Goal: Communication & Community: Answer question/provide support

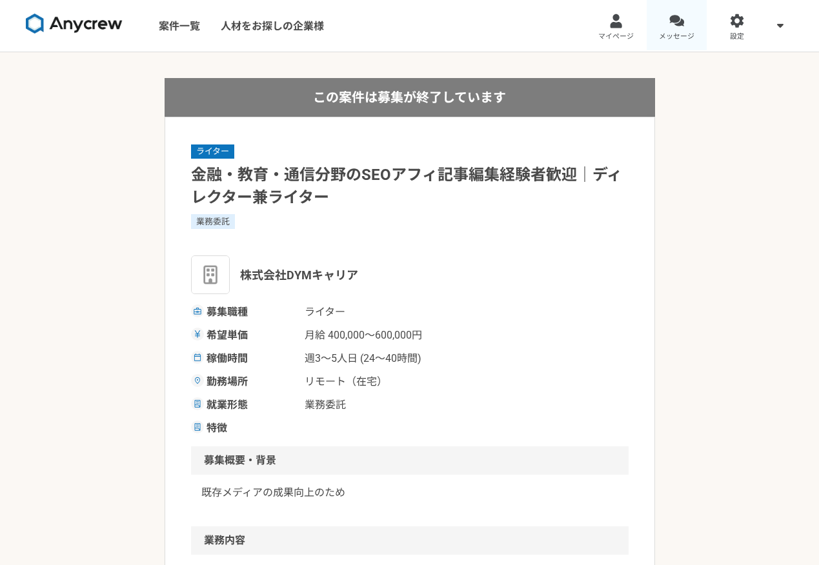
click at [679, 21] on div at bounding box center [676, 21] width 15 height 15
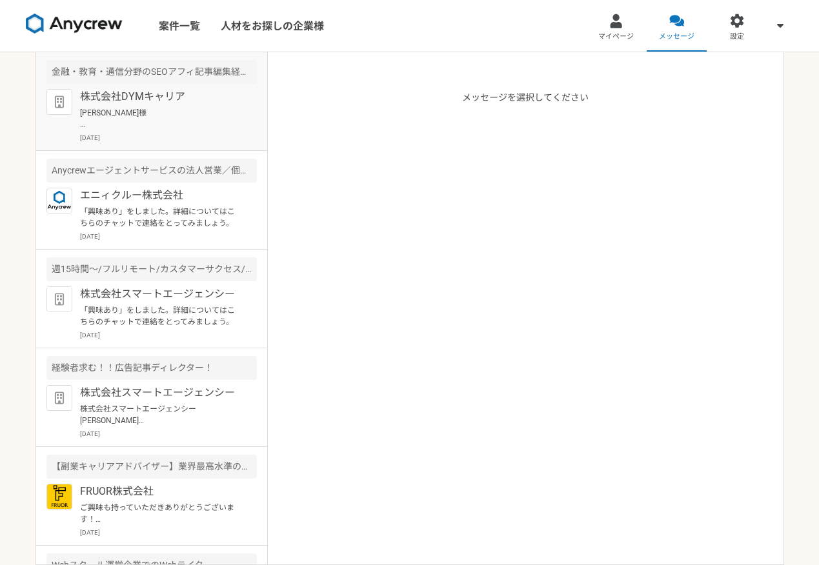
click at [210, 114] on p "[PERSON_NAME]様 お世話になっております。 ご確認いただきましてありがとうございます。 ーーー [DATE]14:00～ Zoom URL: [U…" at bounding box center [159, 118] width 159 height 23
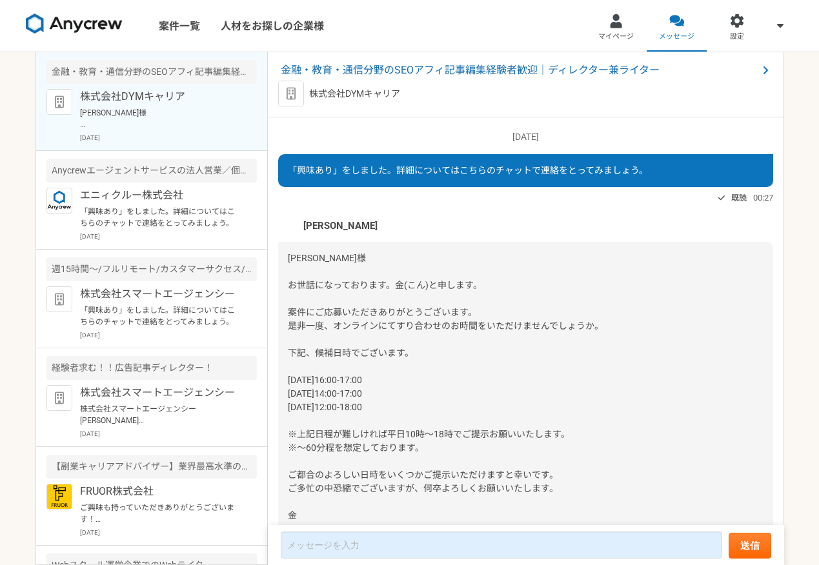
scroll to position [781, 0]
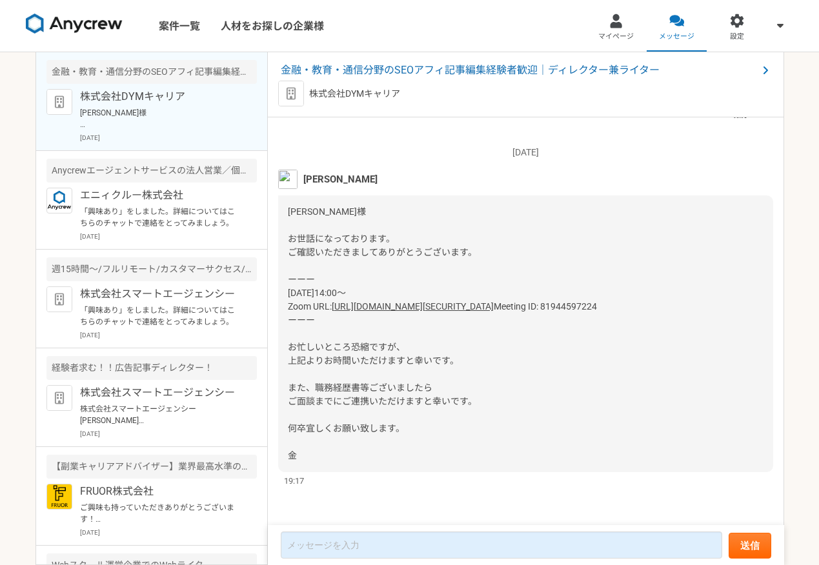
click at [408, 428] on div "[PERSON_NAME]様 お世話になっております。 ご確認いただきましてありがとうございます。 ーーー [DATE]14:00～ Zoom URL: [U…" at bounding box center [525, 333] width 495 height 277
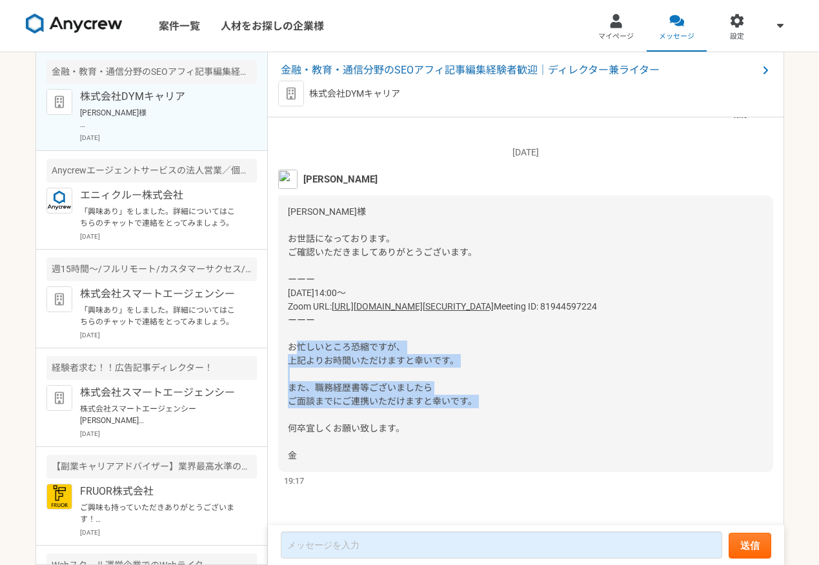
drag, startPoint x: 490, startPoint y: 404, endPoint x: 286, endPoint y: 352, distance: 211.1
click at [286, 352] on div "[PERSON_NAME]様 お世話になっております。 ご確認いただきましてありがとうございます。 ーーー [DATE]14:00～ Zoom URL: [U…" at bounding box center [525, 333] width 495 height 277
copy span "お忙しいところ恐縮ですが、 上記よりお時間いただけますと幸いです。 また、職務経歴書等ございましたら ご面談までにご連携いただけますと幸いです。"
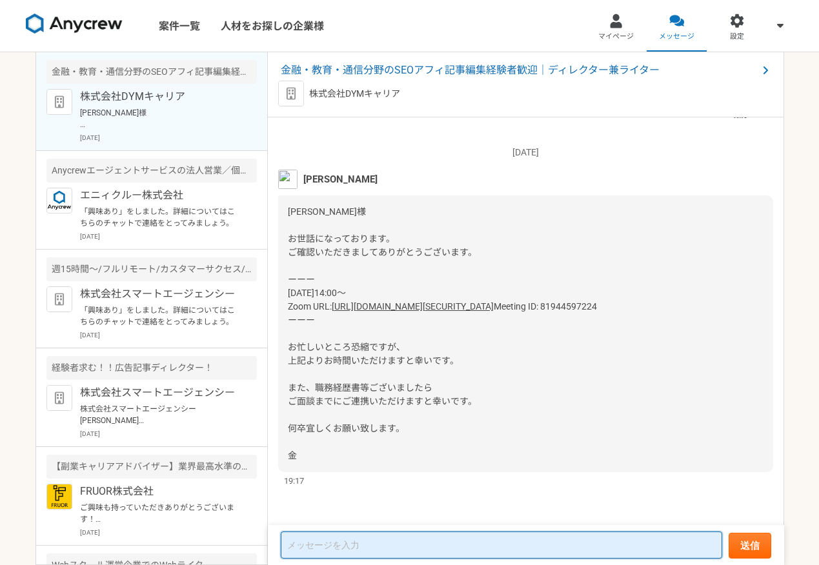
click at [326, 546] on textarea at bounding box center [501, 545] width 441 height 27
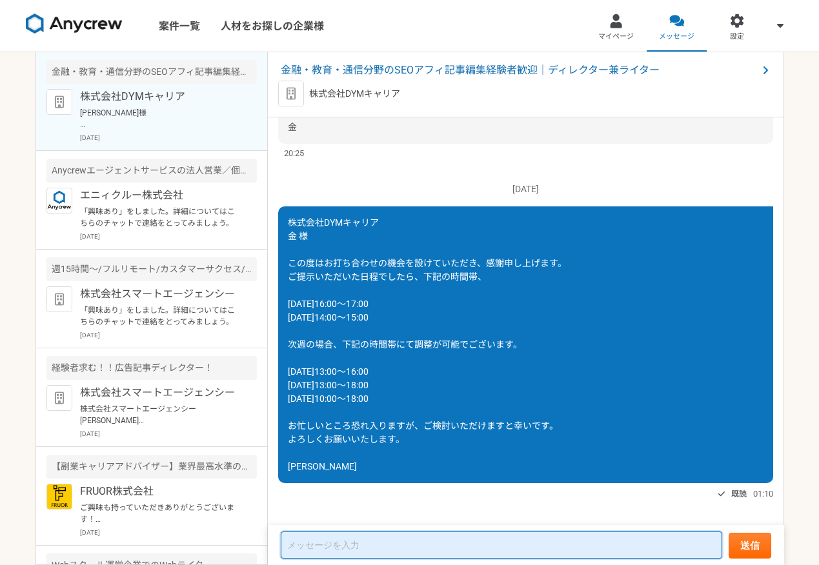
scroll to position [357, 0]
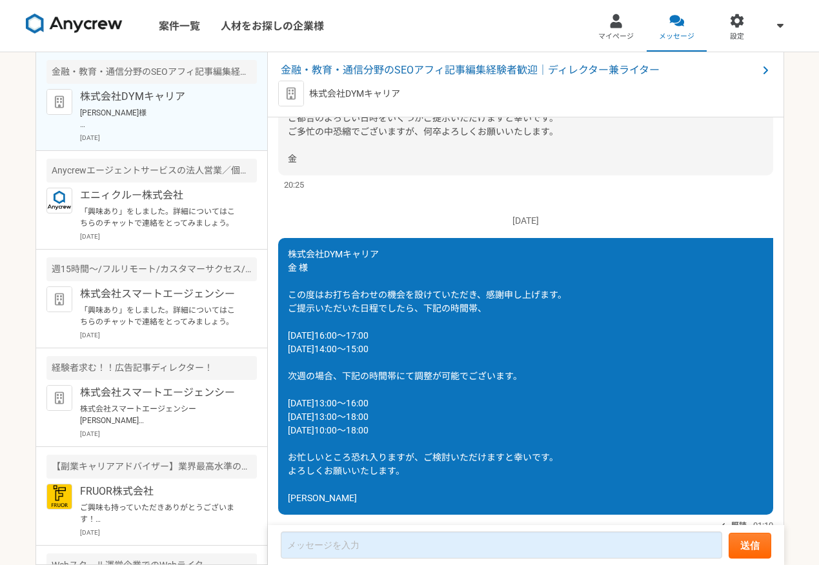
click at [315, 279] on div "株式会社DYMキャリア 金 様 この度はお打ち合わせの機会を設けていただき、感謝申し上げます。 ご提示いただいた日程でしたら、下記の時間帯、 [DATE]16…" at bounding box center [525, 376] width 495 height 277
drag, startPoint x: 315, startPoint y: 273, endPoint x: 282, endPoint y: 256, distance: 36.9
click at [282, 256] on div "株式会社DYMキャリア 金 様 この度はお打ち合わせの機会を設けていただき、感謝申し上げます。 ご提示いただいた日程でしたら、下記の時間帯、 [DATE]16…" at bounding box center [525, 376] width 495 height 277
copy span "株式会社DYMキャリア 金 様"
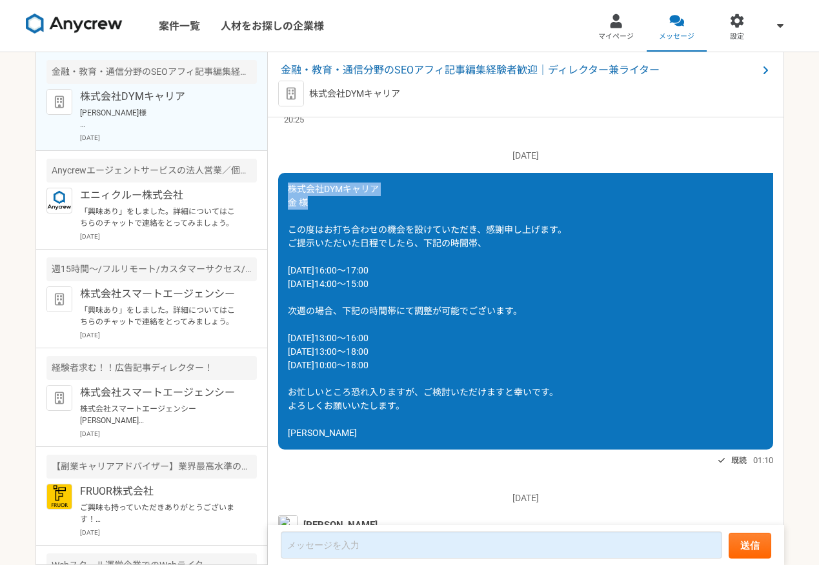
scroll to position [781, 0]
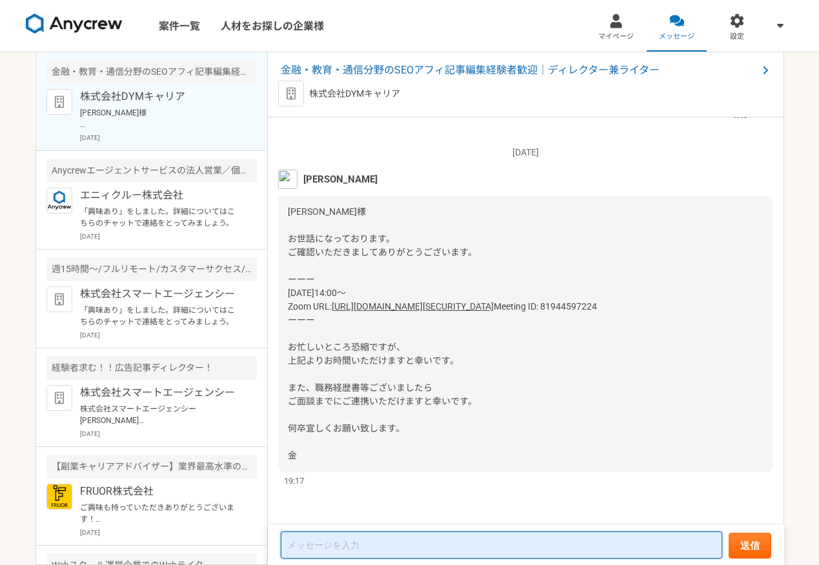
click at [339, 542] on textarea at bounding box center [501, 545] width 441 height 27
paste textarea "株式会社DYMキャリア 金 様 お忙しい中ご調整くださり、誠にありがとうございます。 職務経歴書をお送りいたしますので、お手すきの際にご確認いただけますと幸い…"
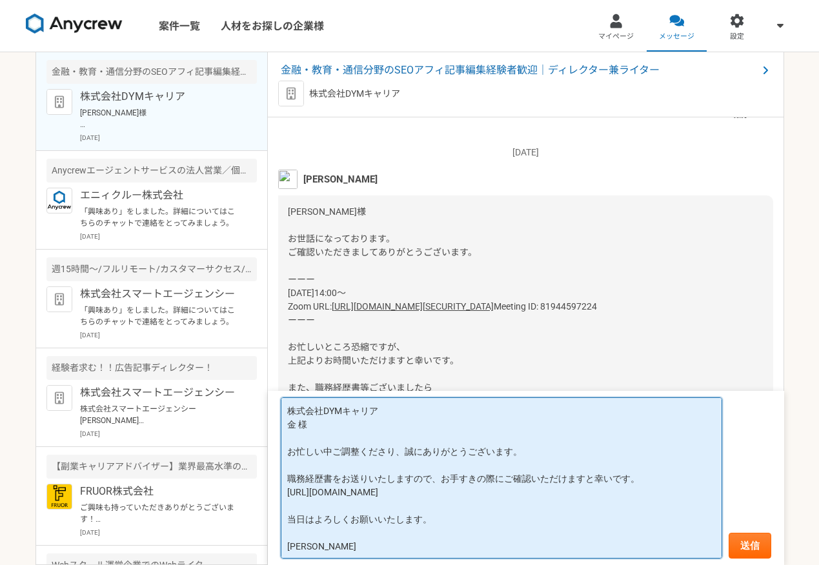
click at [636, 506] on textarea "株式会社DYMキャリア 金 様 お忙しい中ご調整くださり、誠にありがとうございます。 職務経歴書をお送りいたしますので、お手すきの際にご確認いただけますと幸い…" at bounding box center [501, 477] width 441 height 161
drag, startPoint x: 630, startPoint y: 493, endPoint x: 275, endPoint y: 497, distance: 355.5
click at [275, 497] on form "株式会社DYMキャリア 金 様 お忙しい中ご調整くださり、誠にありがとうございます。 職務経歴書をお送りいたしますので、お手すきの際にご確認いただけますと幸い…" at bounding box center [526, 478] width 516 height 174
paste textarea "[URL][DOMAIN_NAME]"
drag, startPoint x: 630, startPoint y: 494, endPoint x: 268, endPoint y: 499, distance: 361.9
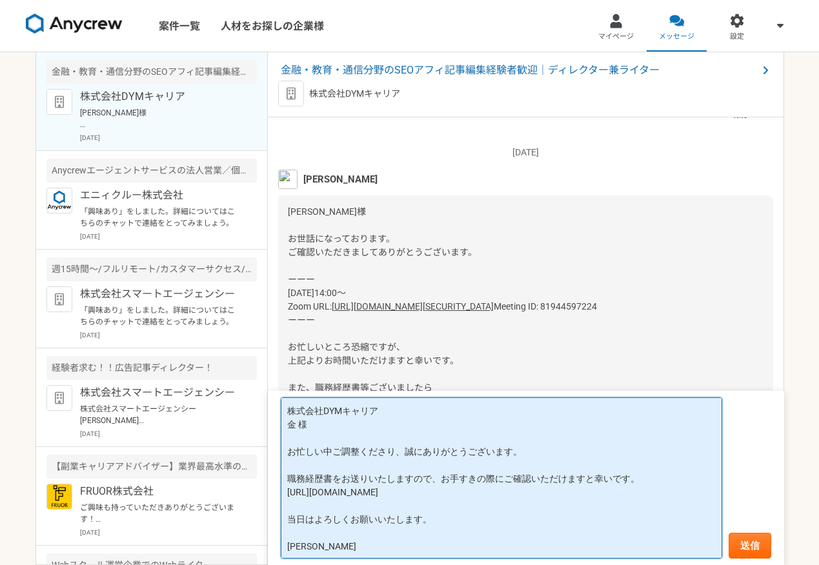
click at [268, 499] on form "株式会社DYMキャリア 金 様 お忙しい中ご調整くださり、誠にありがとうございます。 職務経歴書をお送りいたしますので、お手すきの際にご確認いただけますと幸い…" at bounding box center [526, 478] width 516 height 174
click at [643, 494] on textarea "株式会社DYMキャリア 金 様 お忙しい中ご調整くださり、誠にありがとうございます。 職務経歴書をお送りいたしますので、お手すきの際にご確認いただけますと幸い…" at bounding box center [501, 477] width 441 height 161
drag, startPoint x: 630, startPoint y: 493, endPoint x: 288, endPoint y: 495, distance: 341.9
click at [288, 495] on textarea "株式会社DYMキャリア 金 様 お忙しい中ご調整くださり、誠にありがとうございます。 職務経歴書をお送りいたしますので、お手すきの際にご確認いただけますと幸い…" at bounding box center [501, 477] width 441 height 161
type textarea "株式会社DYMキャリア 金 様 お忙しい中ご調整くださり、誠にありがとうございます。 職務経歴書をお送りいたしますので、お手すきの際にご確認いただけますと幸い…"
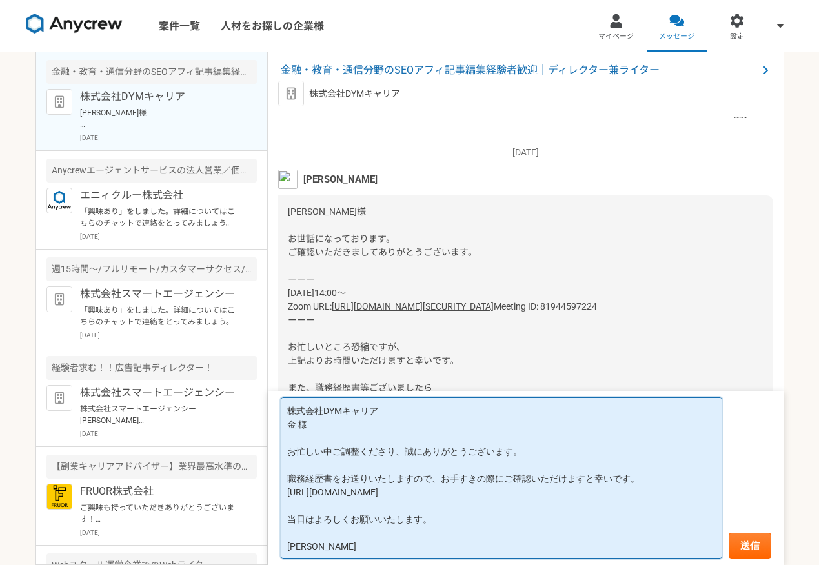
scroll to position [1, 0]
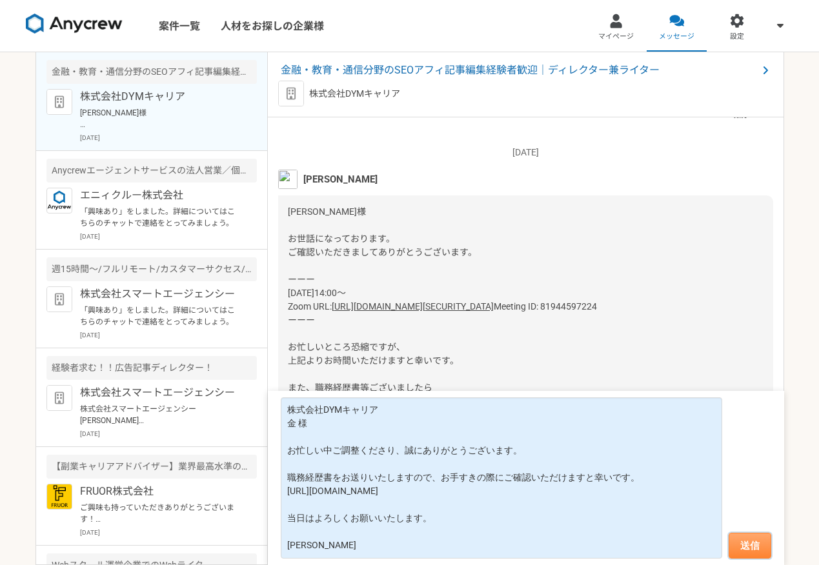
click at [741, 543] on button "送信" at bounding box center [749, 546] width 43 height 26
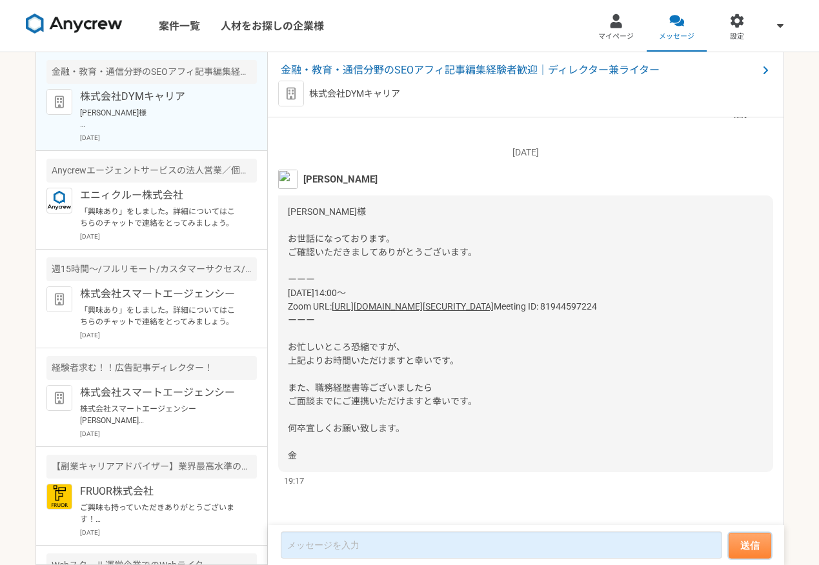
scroll to position [975, 0]
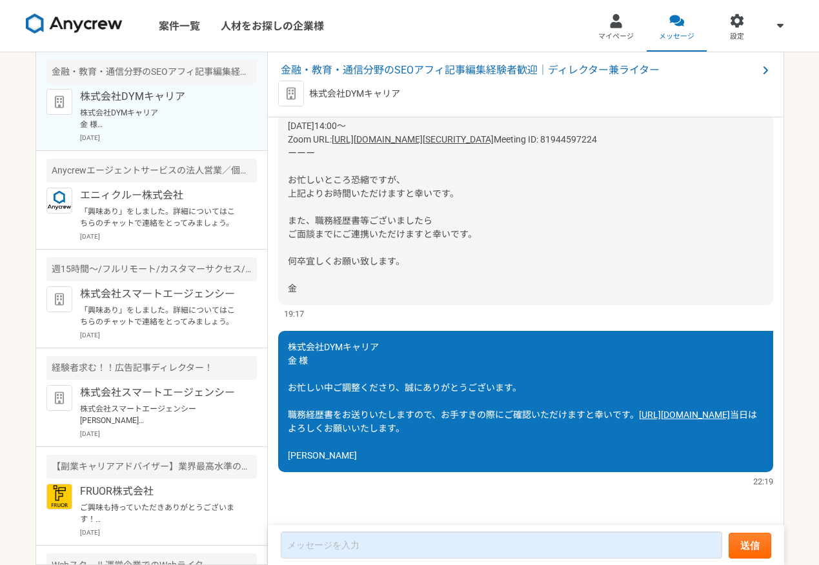
click at [639, 410] on link "[URL][DOMAIN_NAME]" at bounding box center [684, 415] width 91 height 10
click at [112, 400] on p "株式会社スマートエージェンシー" at bounding box center [159, 392] width 159 height 15
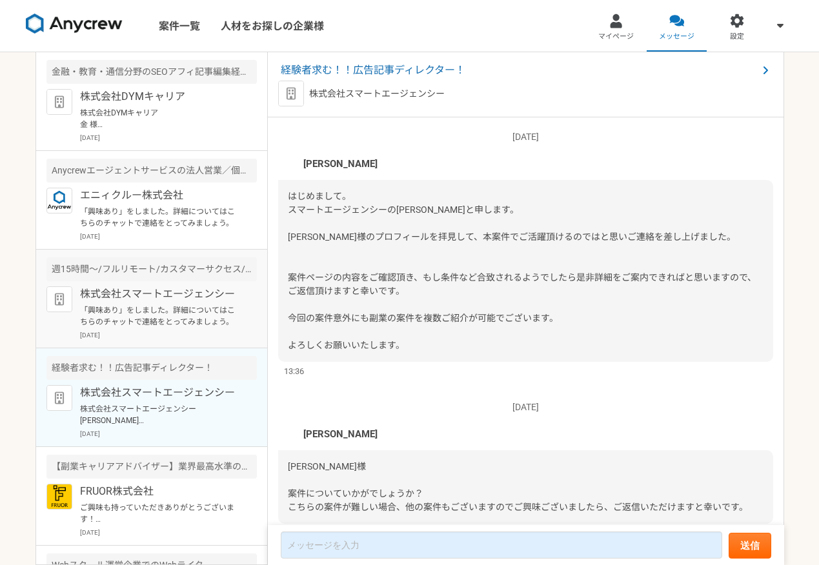
scroll to position [326, 0]
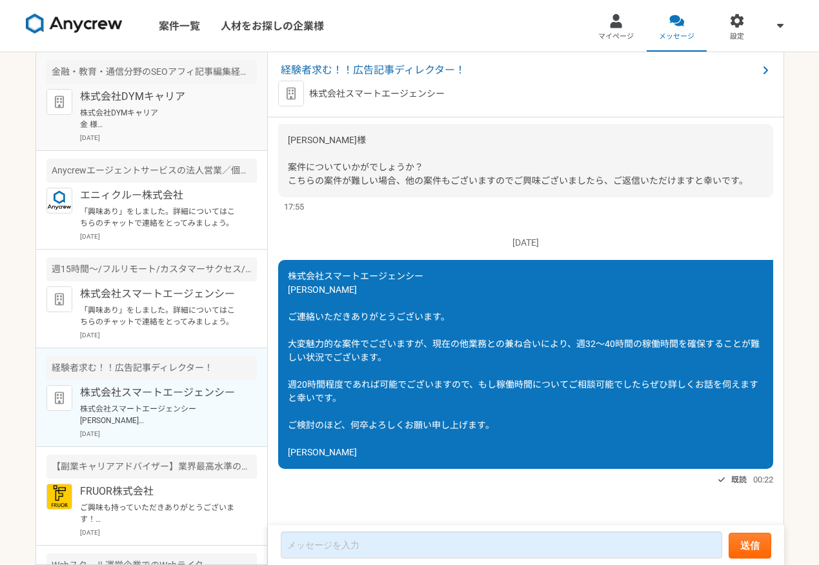
click at [97, 123] on p "株式会社DYMキャリア 金 様 お忙しい中ご調整くださり、誠にありがとうございます。 職務経歴書をお送りいたしますので、お手すきの際にご確認いただけますと幸い…" at bounding box center [159, 118] width 159 height 23
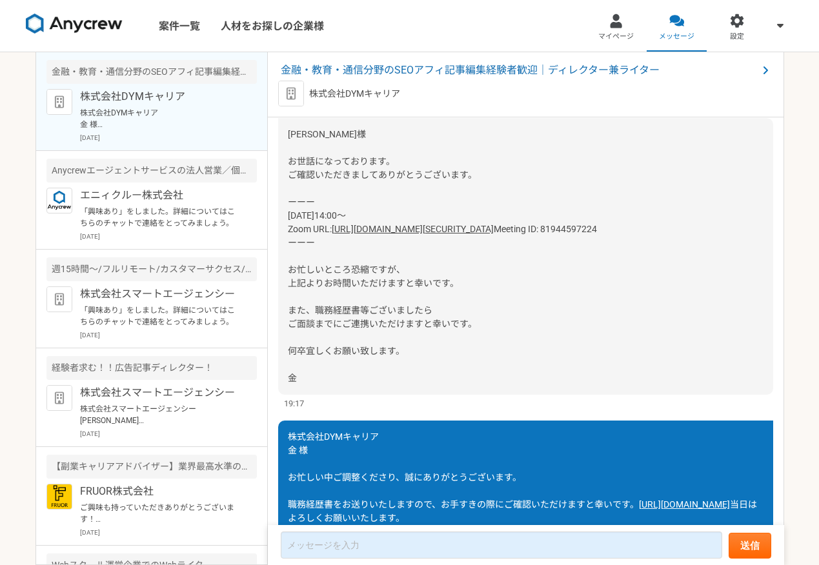
scroll to position [975, 0]
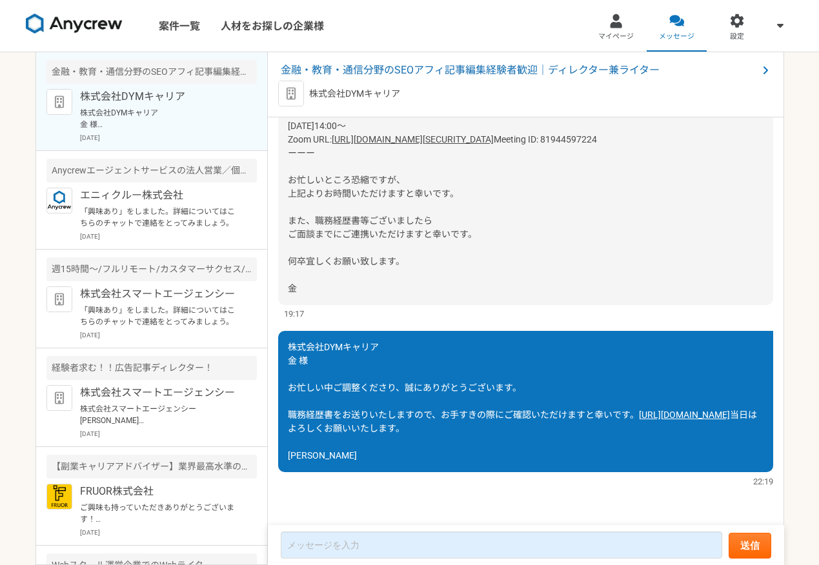
click at [639, 410] on link "[URL][DOMAIN_NAME]" at bounding box center [684, 415] width 91 height 10
click at [326, 63] on span "金融・教育・通信分野のSEOアフィ記事編集経験者歓迎｜ディレクター兼ライター" at bounding box center [519, 70] width 477 height 15
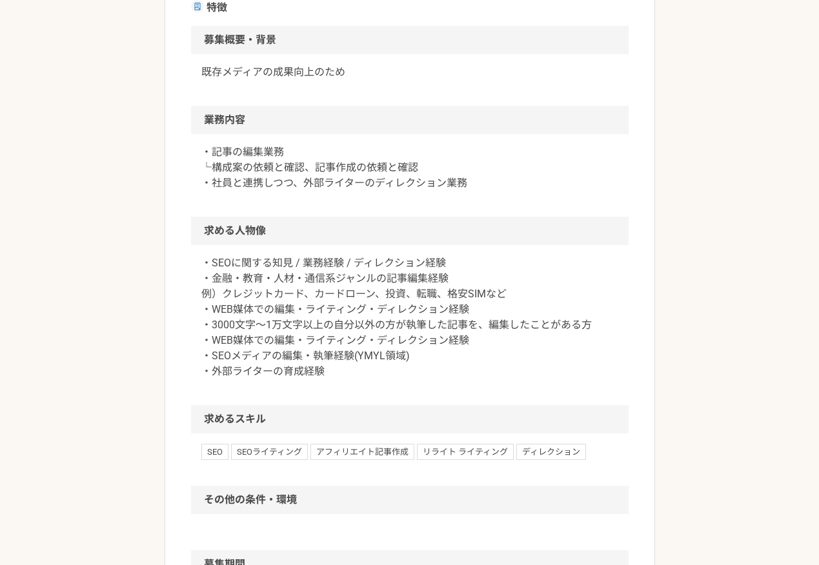
scroll to position [422, 0]
